Goal: Task Accomplishment & Management: Manage account settings

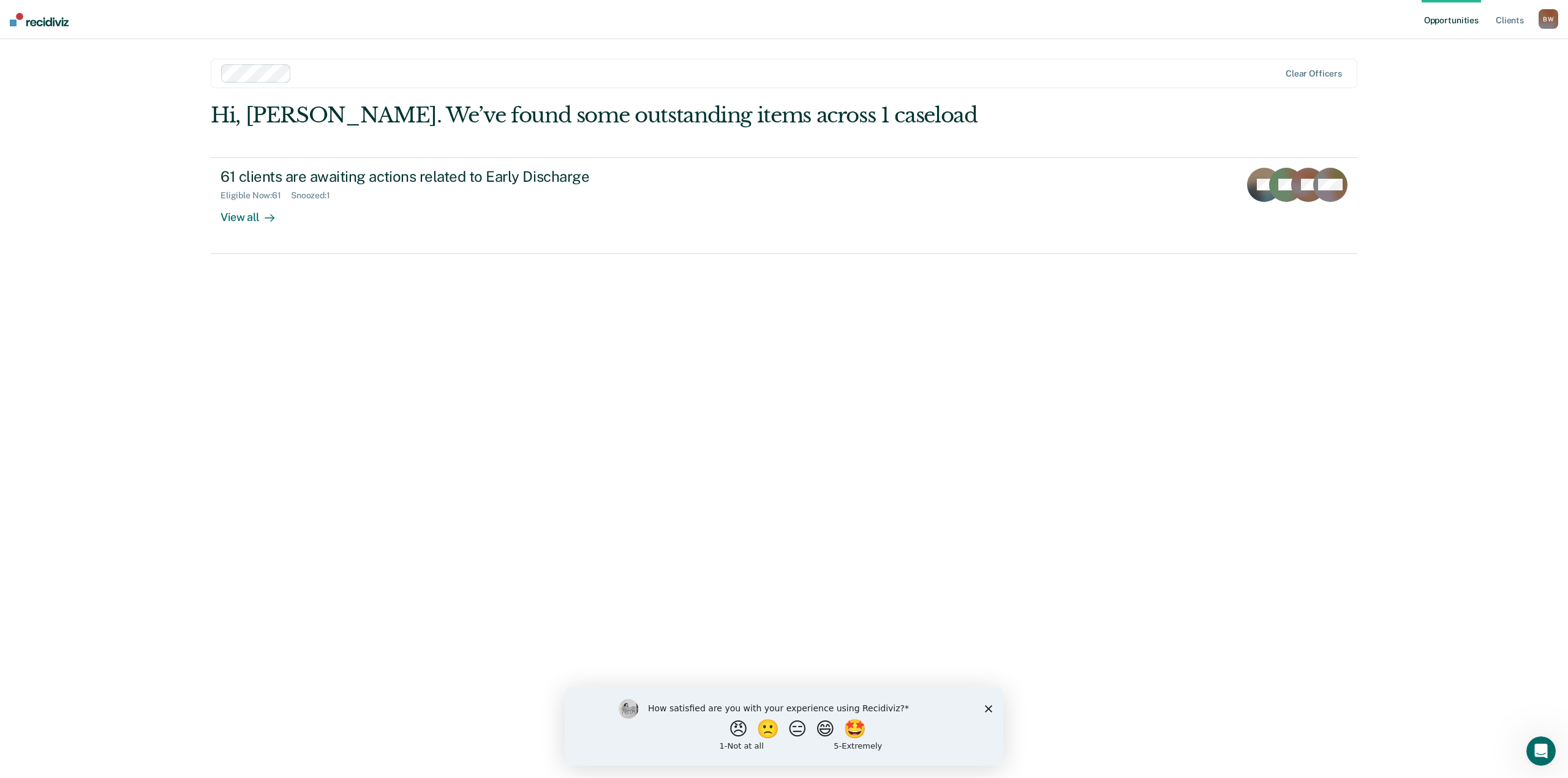
click at [987, 712] on div "How satisfied are you with your experience using Recidiviz? 😠 🙁 😑 😄 🤩 1 - Not a…" at bounding box center [784, 725] width 439 height 79
click at [986, 707] on icon "Close survey" at bounding box center [989, 708] width 7 height 7
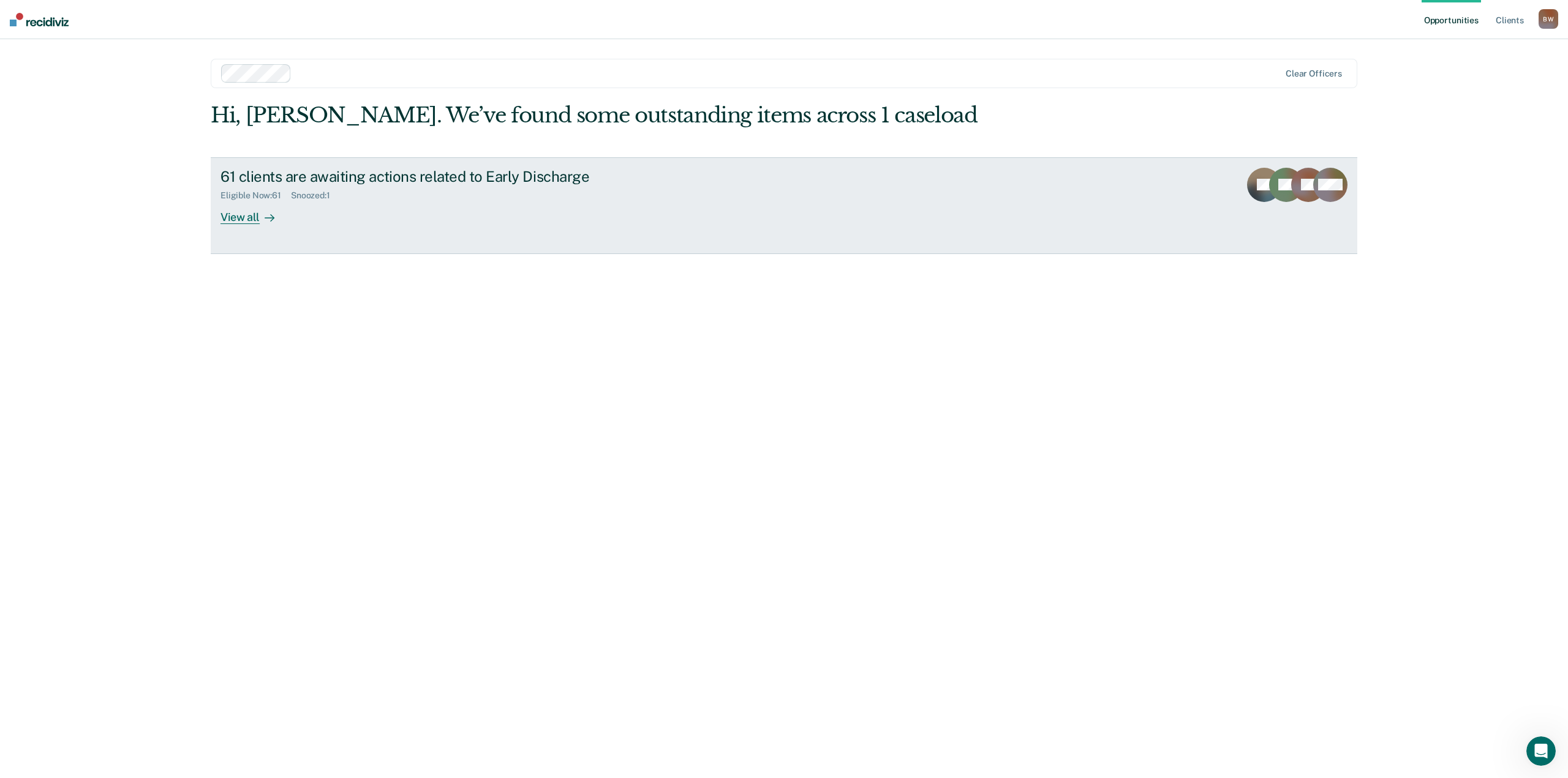
click at [252, 216] on div "View all" at bounding box center [255, 212] width 69 height 24
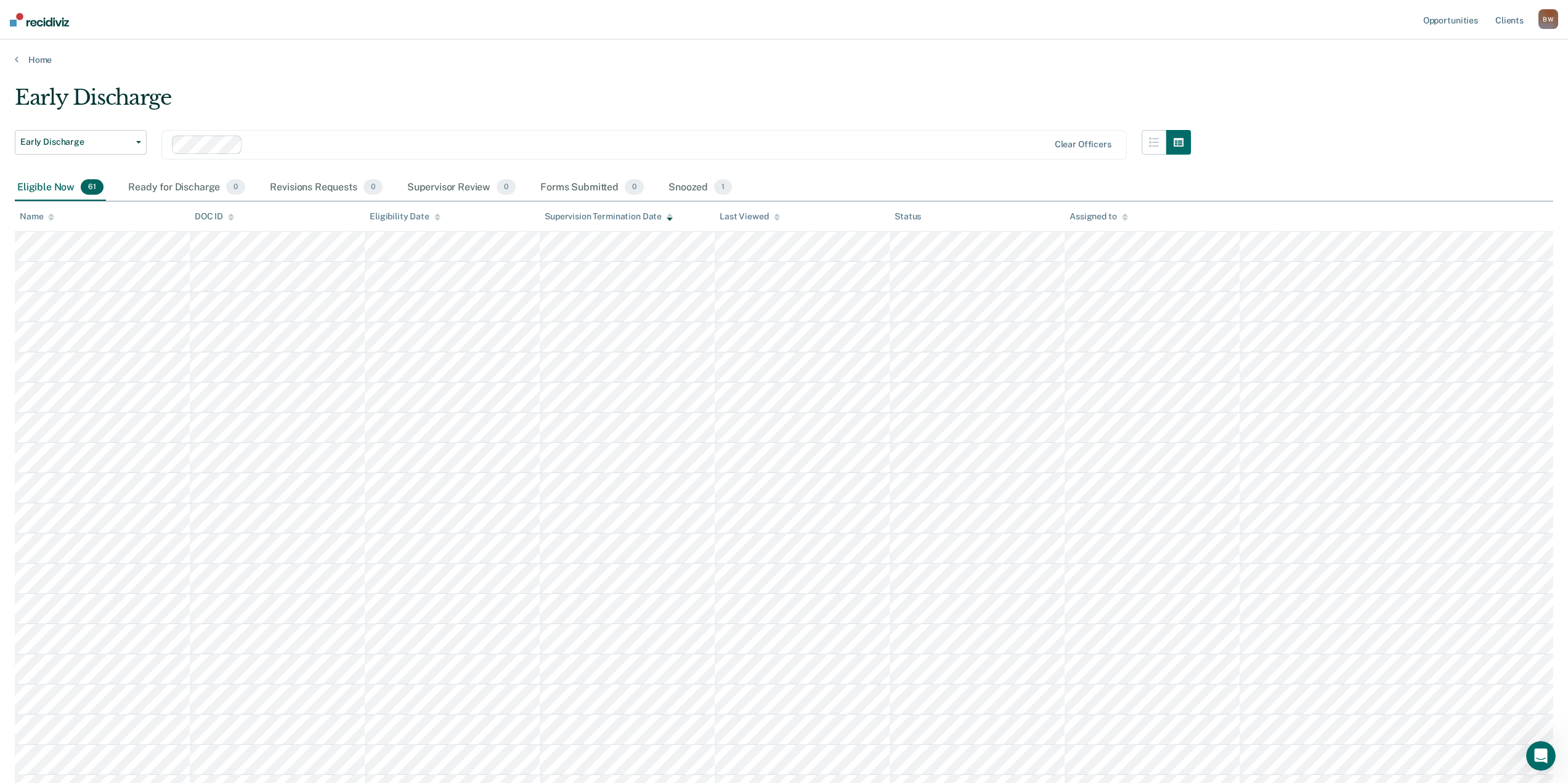
click at [1543, 19] on div "B W" at bounding box center [1549, 19] width 19 height 19
click at [1493, 78] on link "Log Out" at bounding box center [1499, 81] width 99 height 10
